Goal: Task Accomplishment & Management: Check status

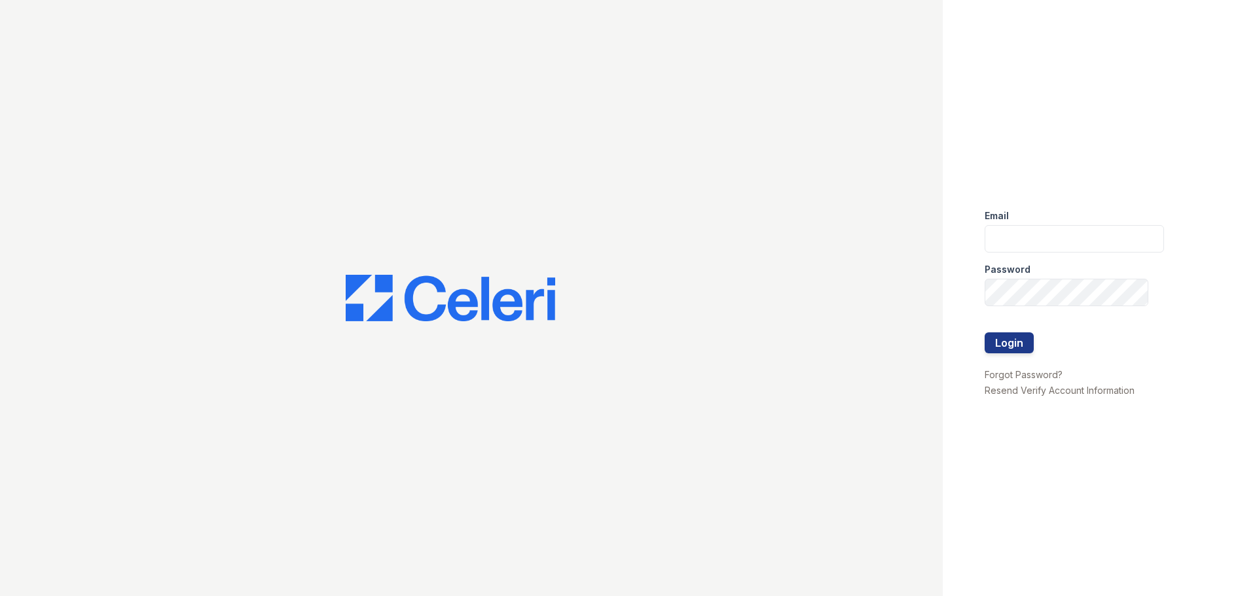
click at [1006, 206] on div "Email" at bounding box center [1074, 212] width 179 height 26
click at [1011, 239] on input "email" at bounding box center [1074, 238] width 179 height 27
type input "renewatthegreens@trinity-pm.com"
click at [985, 333] on button "Login" at bounding box center [1009, 343] width 49 height 21
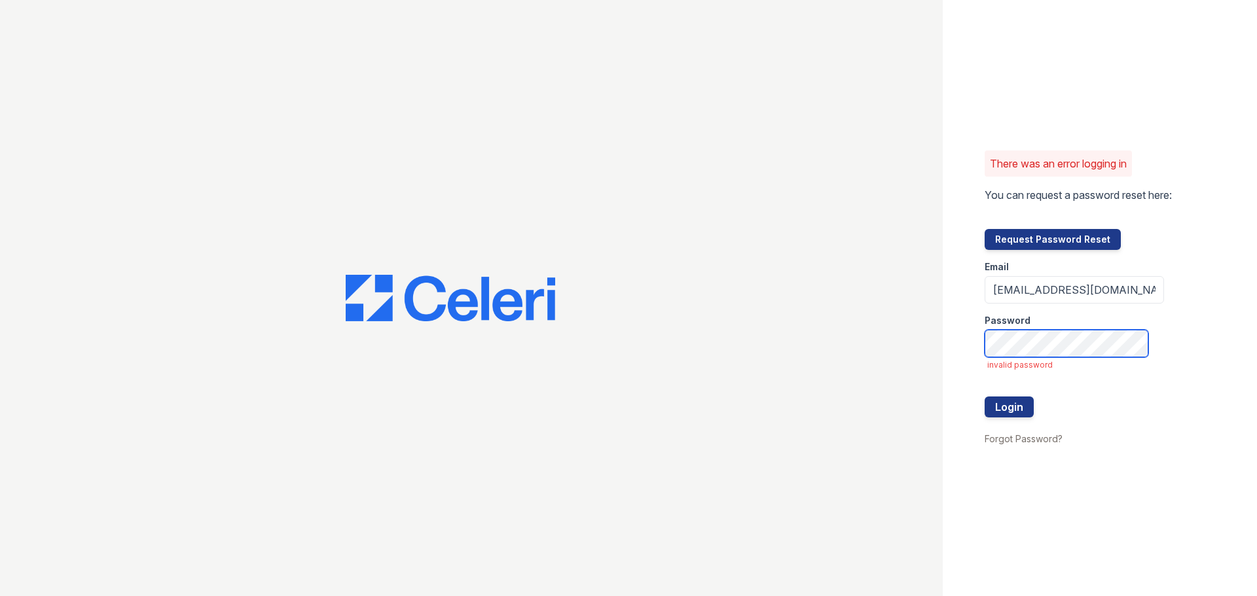
click at [985, 397] on button "Login" at bounding box center [1009, 407] width 49 height 21
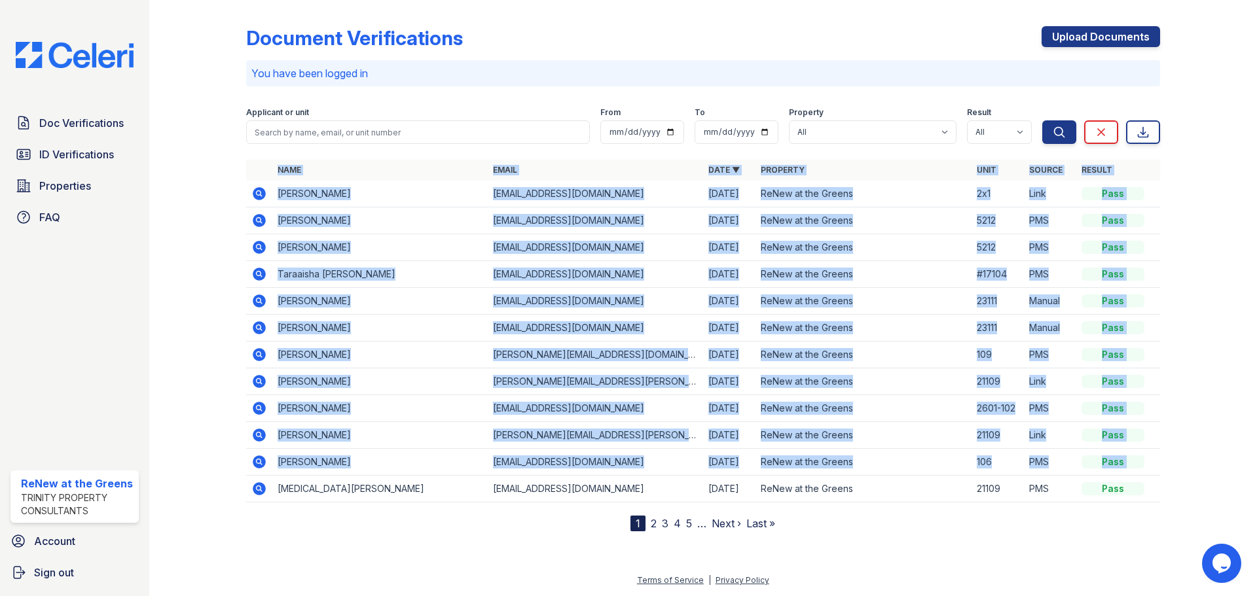
drag, startPoint x: 274, startPoint y: 494, endPoint x: 283, endPoint y: 521, distance: 28.4
click at [282, 521] on div "Name Email Date ▼ Property Unit Source Result Noemi Ortega almarazluisa491@gmai…" at bounding box center [703, 346] width 914 height 372
click at [284, 521] on div "Name Email Date ▼ Property Unit Source Result Noemi Ortega almarazluisa491@gmai…" at bounding box center [703, 346] width 914 height 372
click at [452, 515] on div "Name Email Date ▼ Property Unit Source Result Noemi Ortega almarazluisa491@gmai…" at bounding box center [703, 346] width 914 height 372
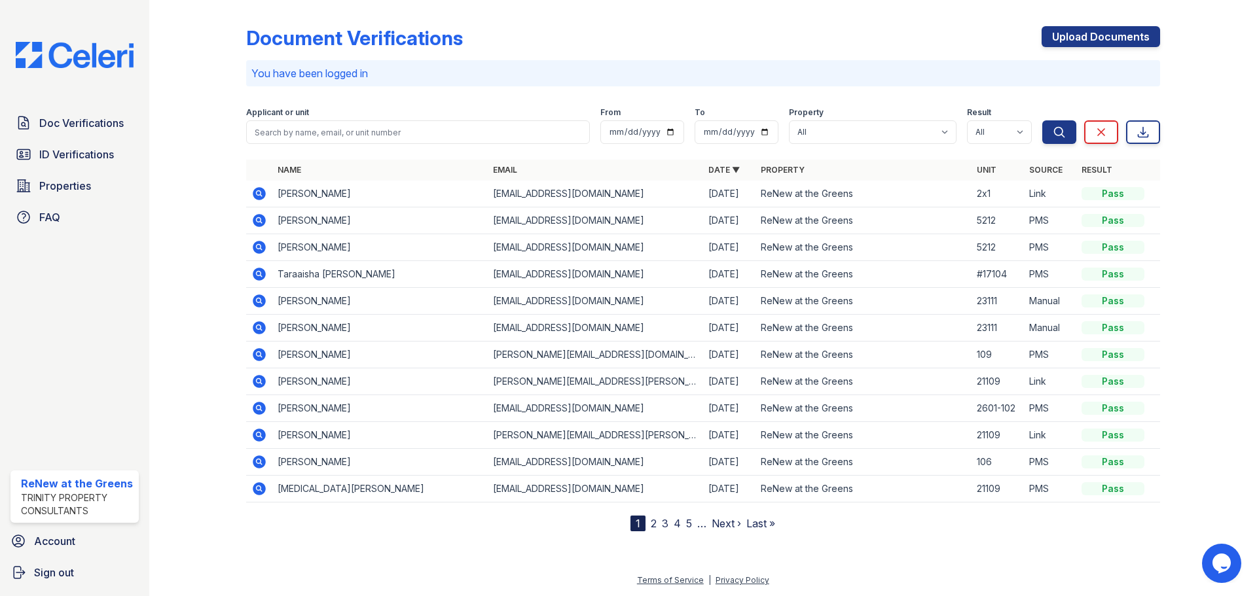
click at [475, 560] on div at bounding box center [703, 563] width 1066 height 20
click at [86, 152] on span "ID Verifications" at bounding box center [76, 155] width 75 height 16
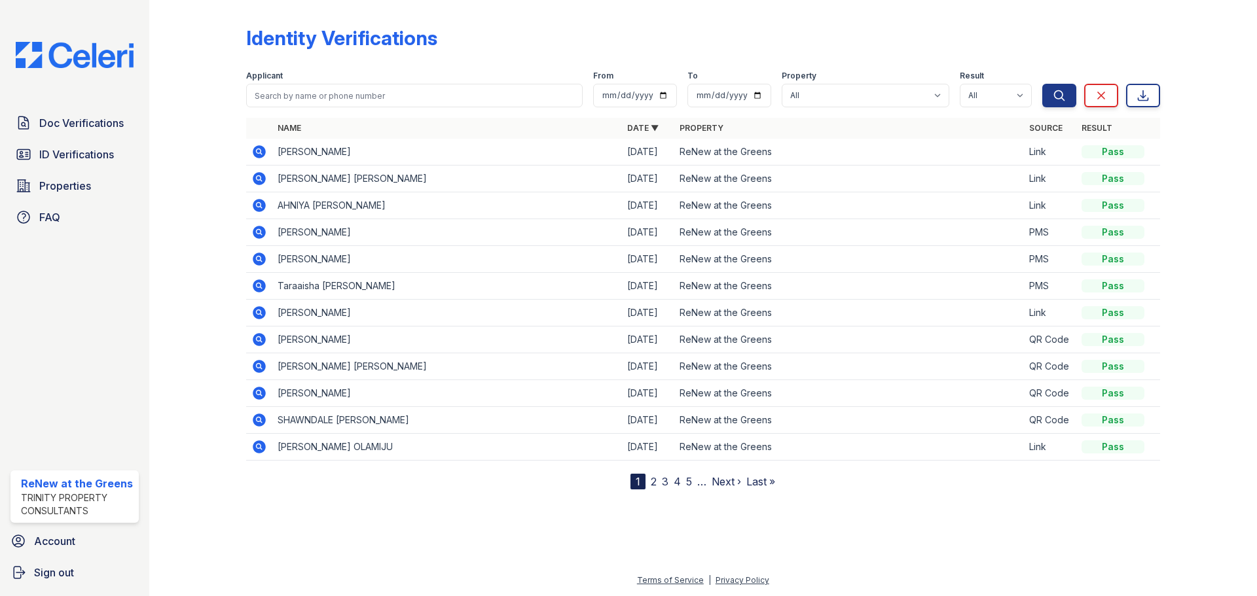
click at [256, 205] on icon at bounding box center [259, 206] width 16 height 16
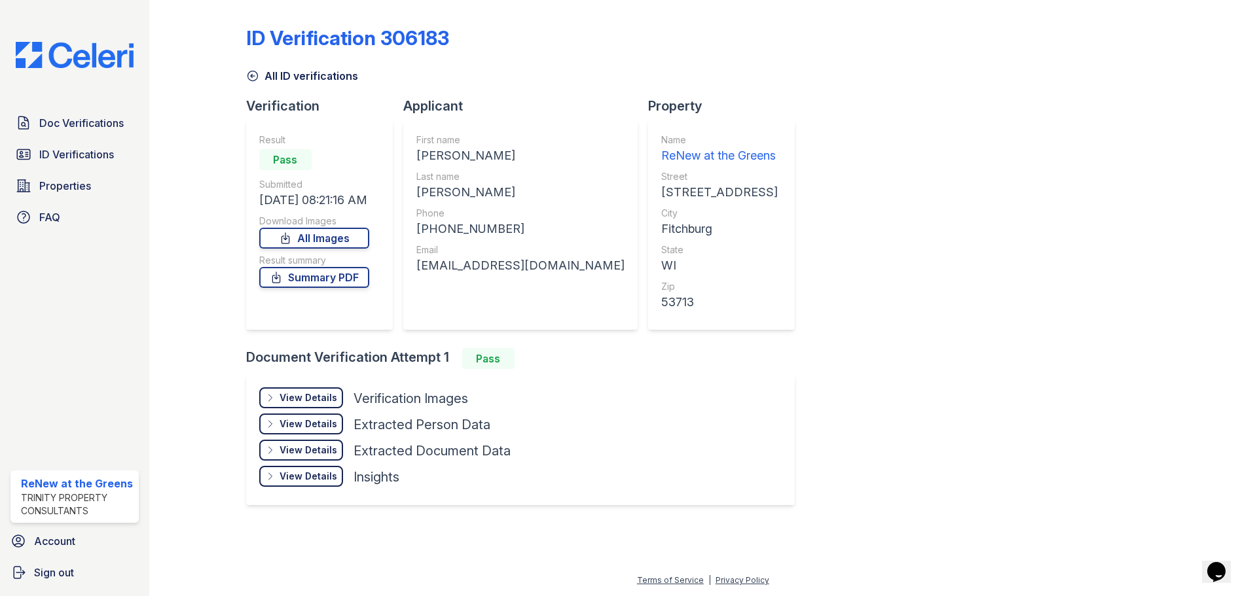
click at [306, 403] on div "View Details" at bounding box center [309, 398] width 58 height 13
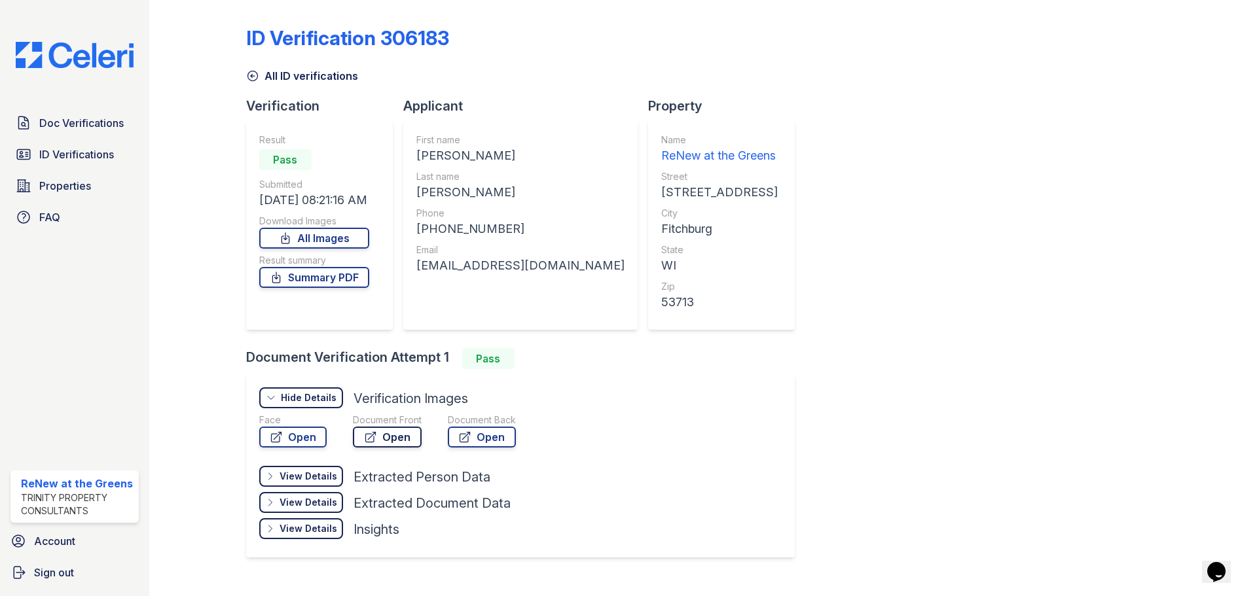
click at [364, 437] on icon at bounding box center [370, 437] width 13 height 13
click at [301, 450] on div "Face Open" at bounding box center [292, 433] width 67 height 39
click at [294, 436] on link "Open" at bounding box center [292, 437] width 67 height 21
click at [782, 361] on div "ID Verification 306183 All ID verifications Verification Result Pass Submitted …" at bounding box center [703, 290] width 914 height 571
click at [230, 155] on div at bounding box center [208, 290] width 76 height 571
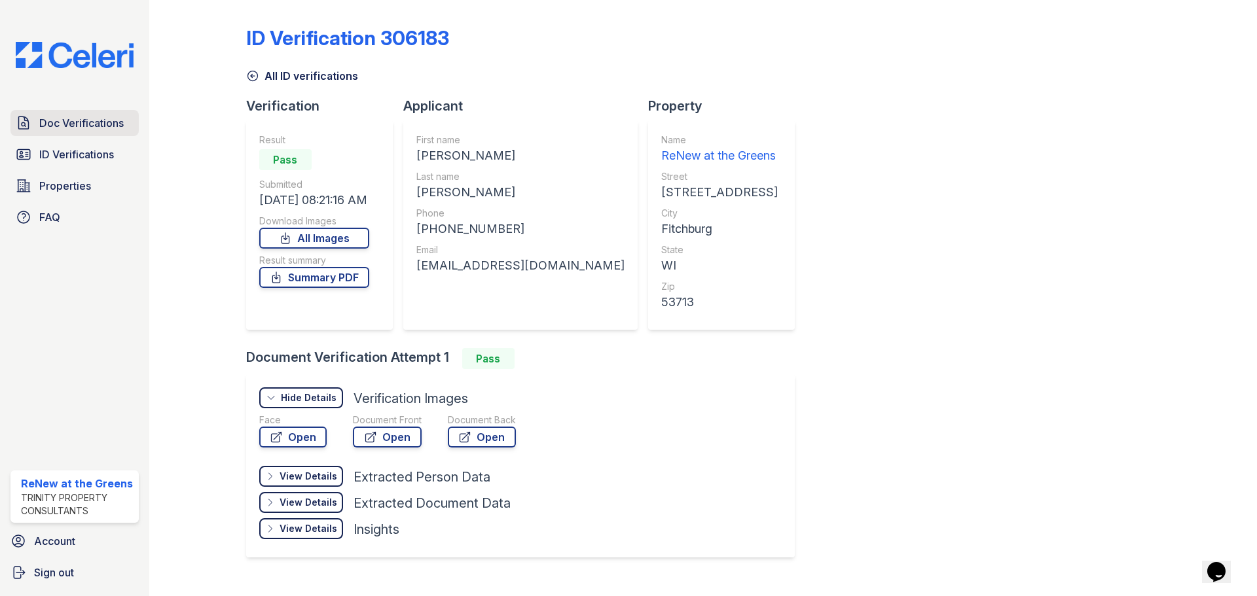
click at [61, 117] on span "Doc Verifications" at bounding box center [81, 123] width 84 height 16
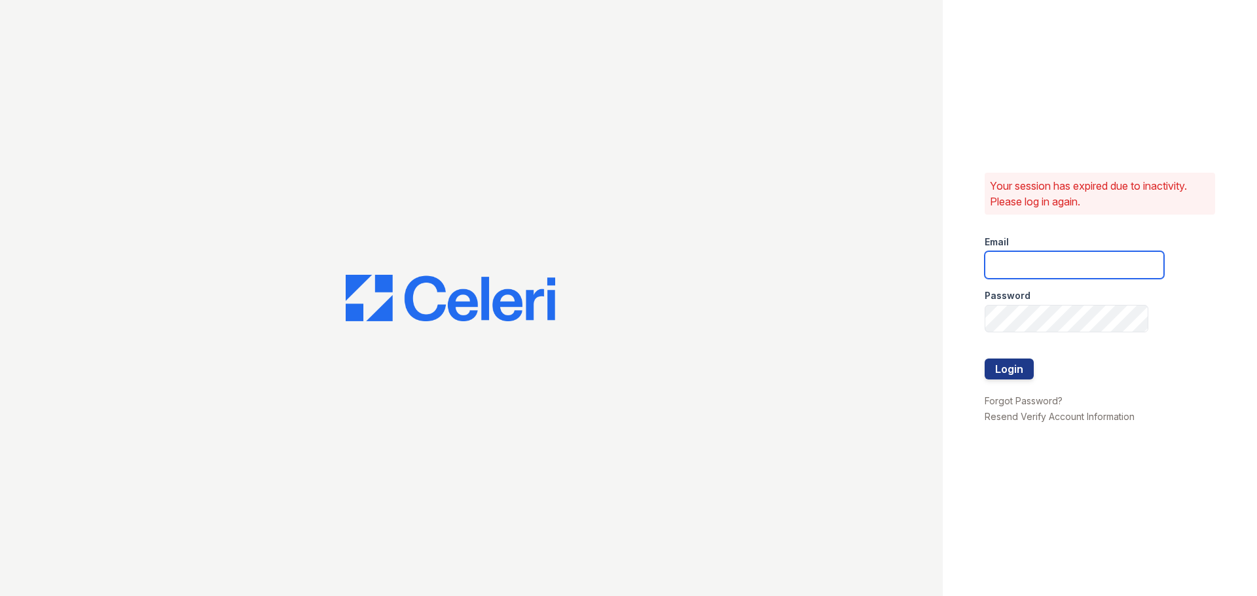
click at [1058, 261] on input "email" at bounding box center [1074, 264] width 179 height 27
type input "renewatthegreens@trinity-pm.com"
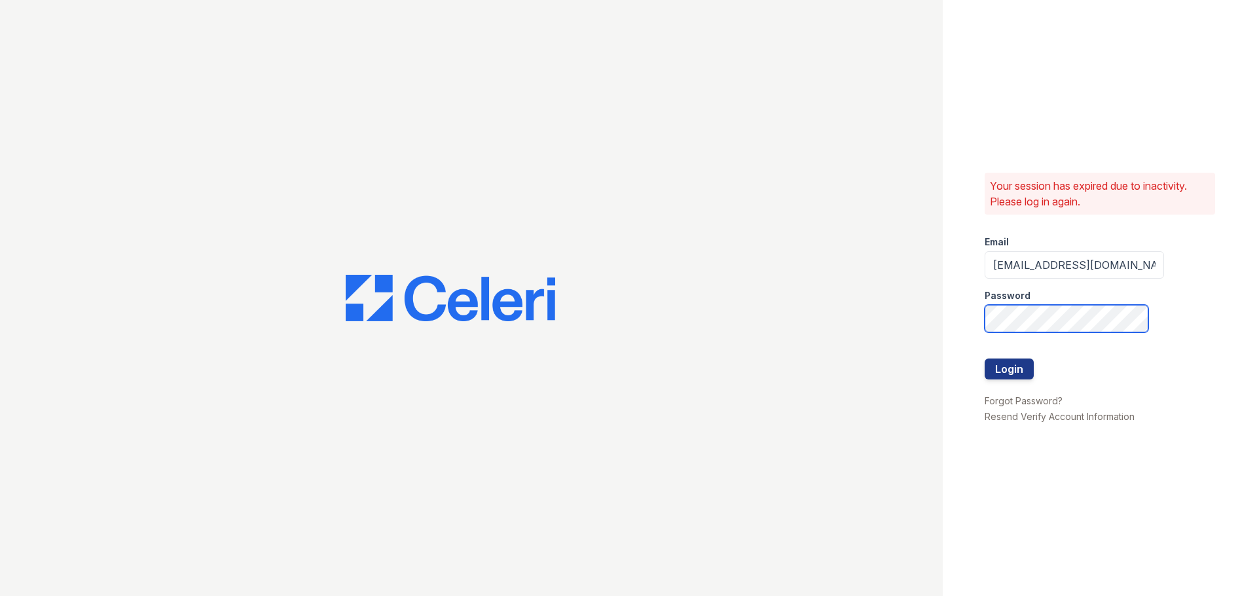
click at [985, 359] on button "Login" at bounding box center [1009, 369] width 49 height 21
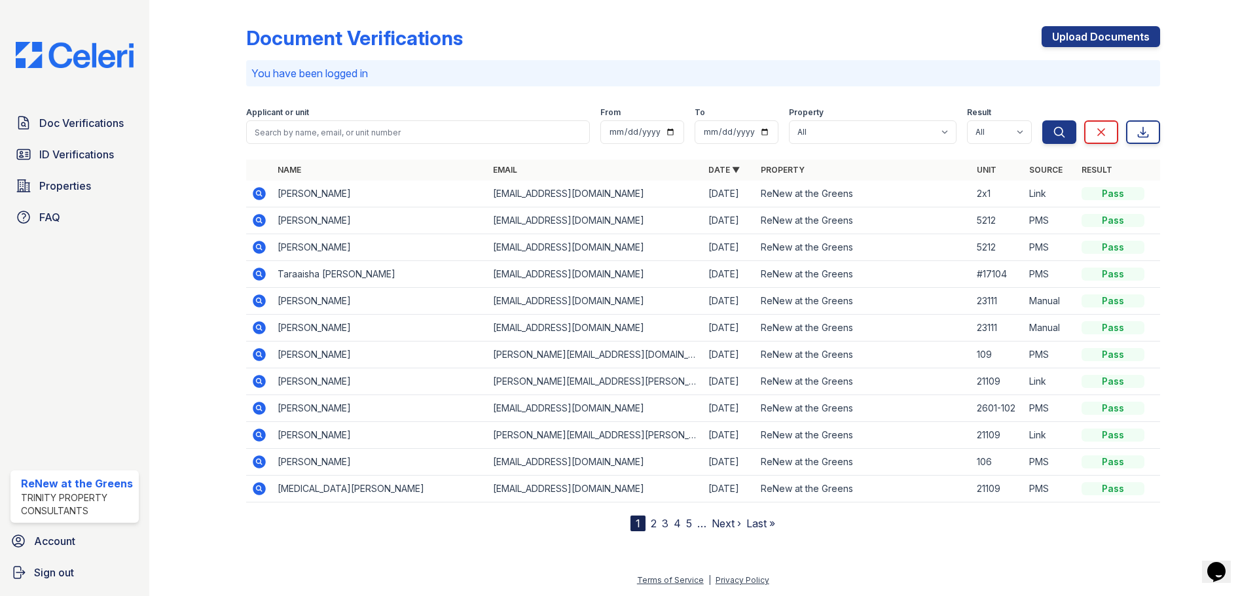
click at [416, 545] on div "Document Verifications Upload Documents You have been logged in Filter Applican…" at bounding box center [703, 276] width 1066 height 553
